Goal: Use online tool/utility: Utilize a website feature to perform a specific function

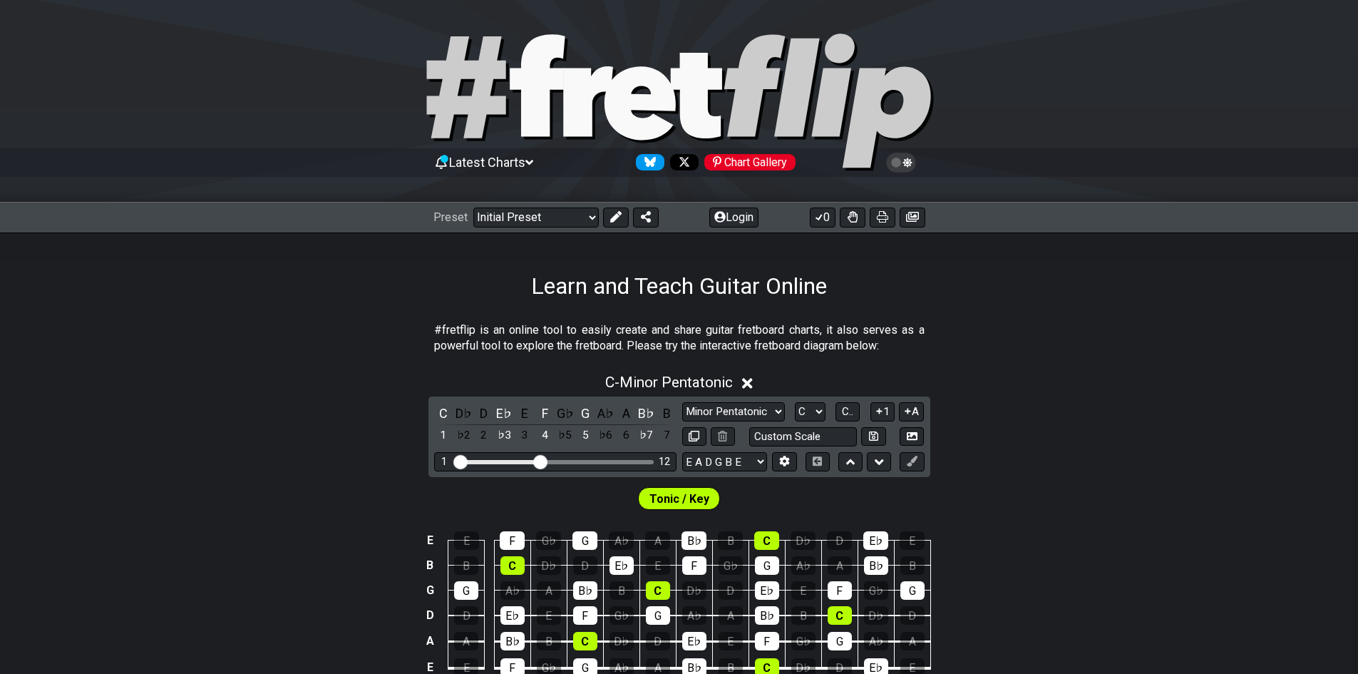
scroll to position [71, 0]
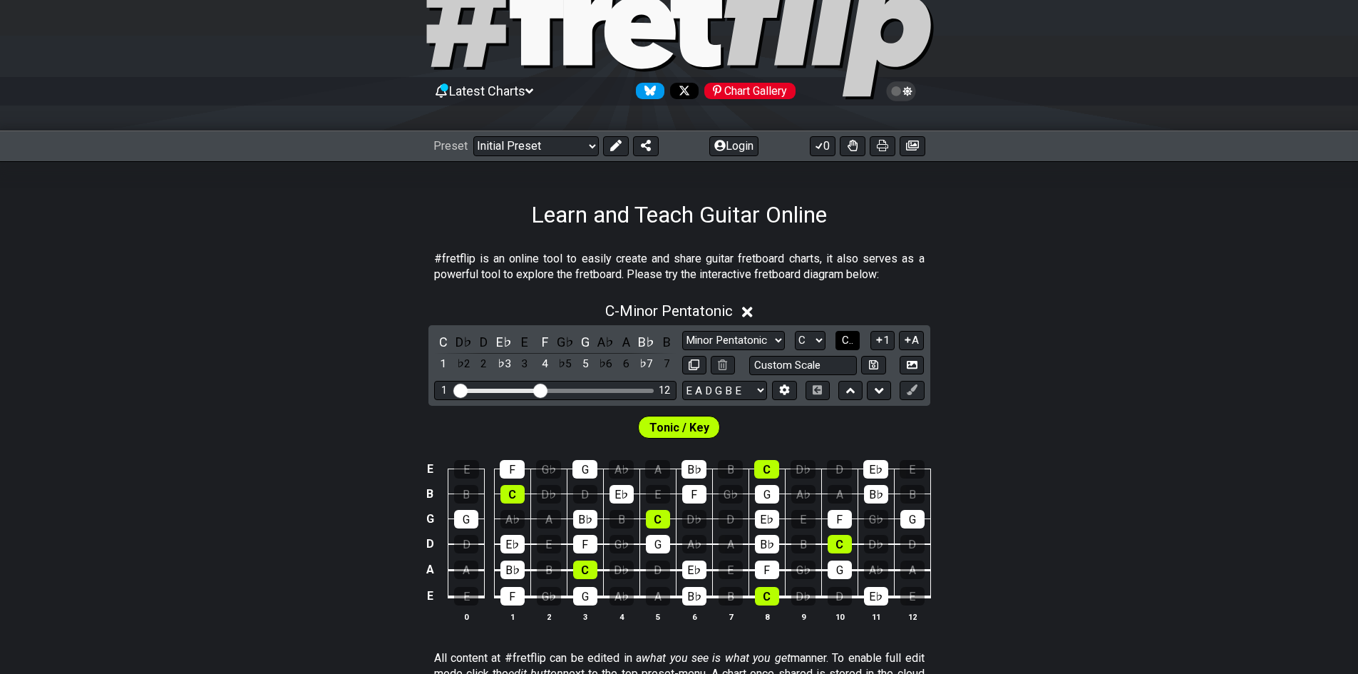
click at [842, 341] on span "C.." at bounding box center [847, 340] width 11 height 13
click at [821, 343] on select "A♭ A A♯ B♭ B C C♯ D♭ D D♯ E♭ E F F♯ G♭ G G♯" at bounding box center [809, 340] width 31 height 19
click at [738, 330] on div "1 ♭2 2 ♭3 3 4 ♭5 5 ♭6 6 ♭7 7 C D♭ D E♭ E F G♭ G A♭ A B♭ B Minor Pentatonic Clic…" at bounding box center [679, 365] width 502 height 81
click at [738, 342] on select "Minor Pentatonic Click to edit Minor Pentatonic Major Pentatonic Minor Blues Ma…" at bounding box center [733, 340] width 103 height 19
select select "Minor / Aeolian"
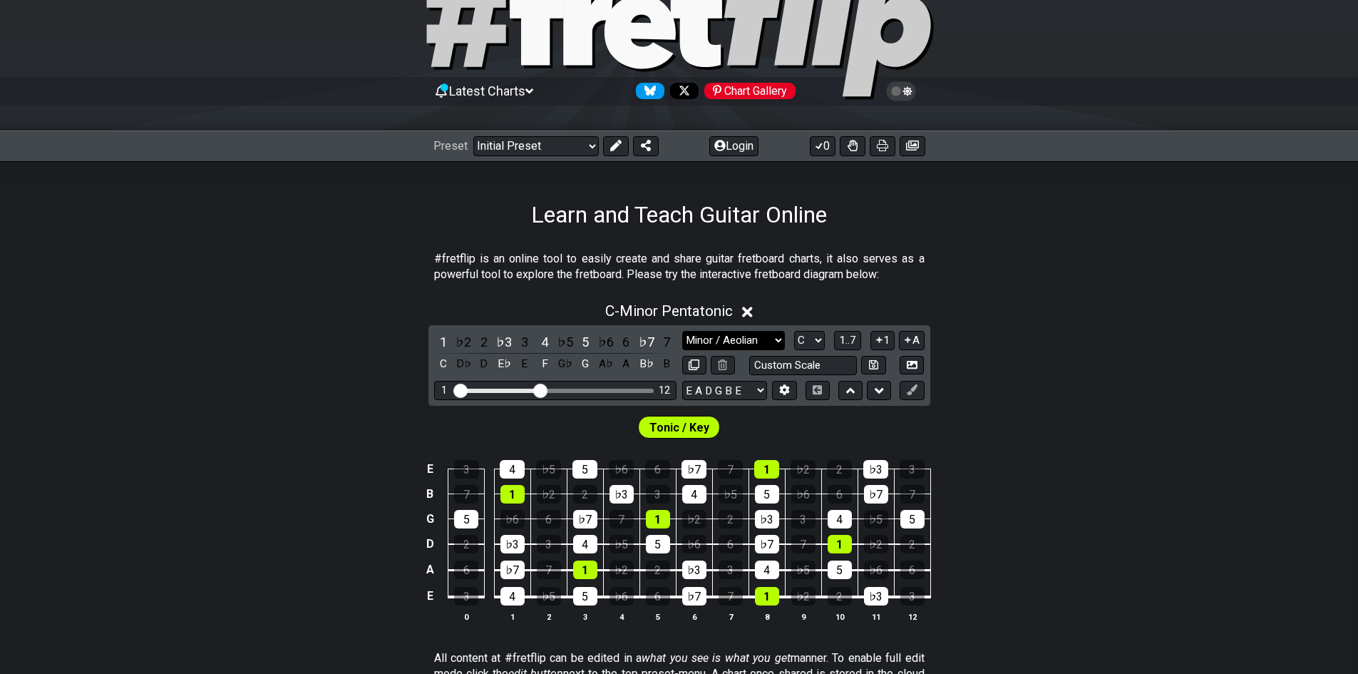
click at [682, 331] on select "Minor Pentatonic Click to edit Minor Pentatonic Major Pentatonic Minor Blues Ma…" at bounding box center [733, 340] width 103 height 19
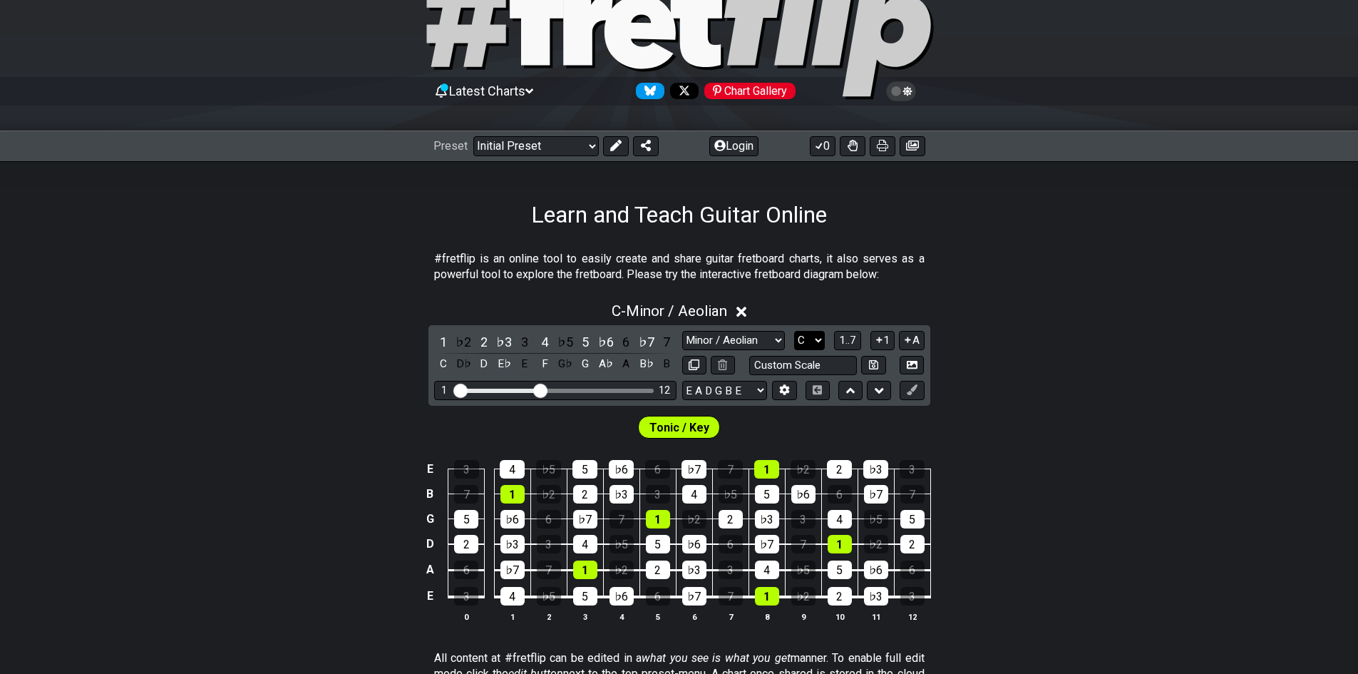
click at [816, 335] on select "A♭ A A♯ B♭ B C C♯ D♭ D D♯ E♭ E F F♯ G♭ G G♯" at bounding box center [809, 340] width 31 height 19
select select "E"
click at [794, 331] on select "A♭ A A♯ B♭ B C C♯ D♭ D D♯ E♭ E F F♯ G♭ G G♯" at bounding box center [809, 340] width 31 height 19
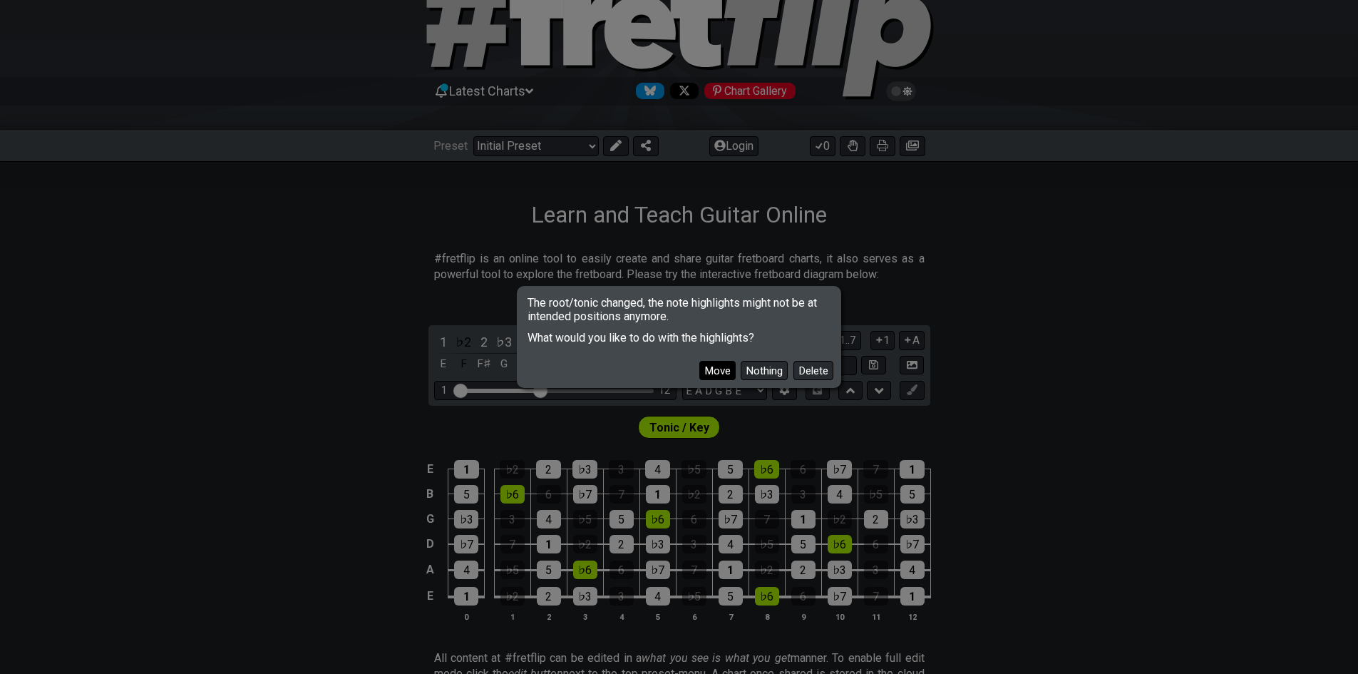
drag, startPoint x: 752, startPoint y: 369, endPoint x: 721, endPoint y: 371, distance: 30.7
click at [721, 371] on div "Move Nothing Delete" at bounding box center [679, 364] width 319 height 41
click at [720, 374] on button "Move" at bounding box center [717, 370] width 36 height 19
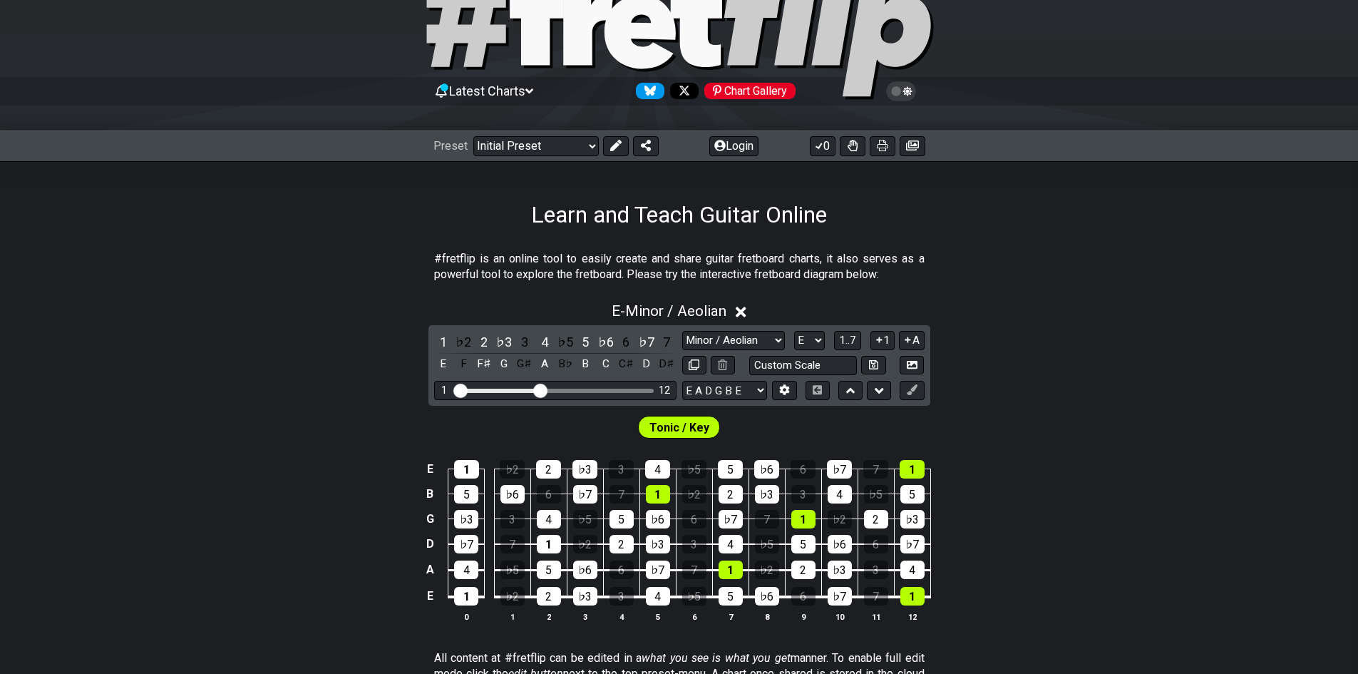
drag, startPoint x: 775, startPoint y: 182, endPoint x: 803, endPoint y: 242, distance: 66.7
click at [792, 230] on section "Learn and Teach Guitar Online #fretflip is an online tool to easily create and …" at bounding box center [679, 621] width 1358 height 920
click at [804, 243] on div "#fretflip is an online tool to easily create and share guitar fretboard charts,…" at bounding box center [679, 654] width 1358 height 853
